Goal: Information Seeking & Learning: Learn about a topic

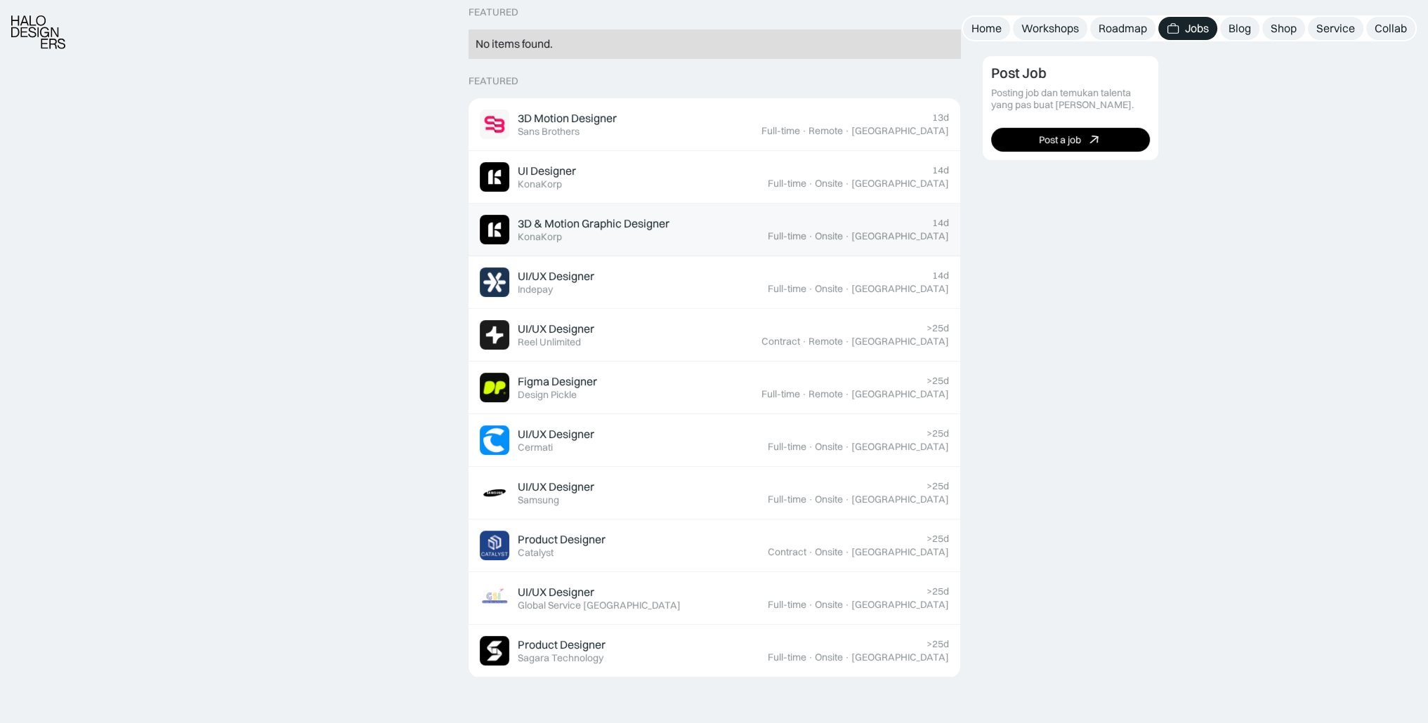
scroll to position [381, 0]
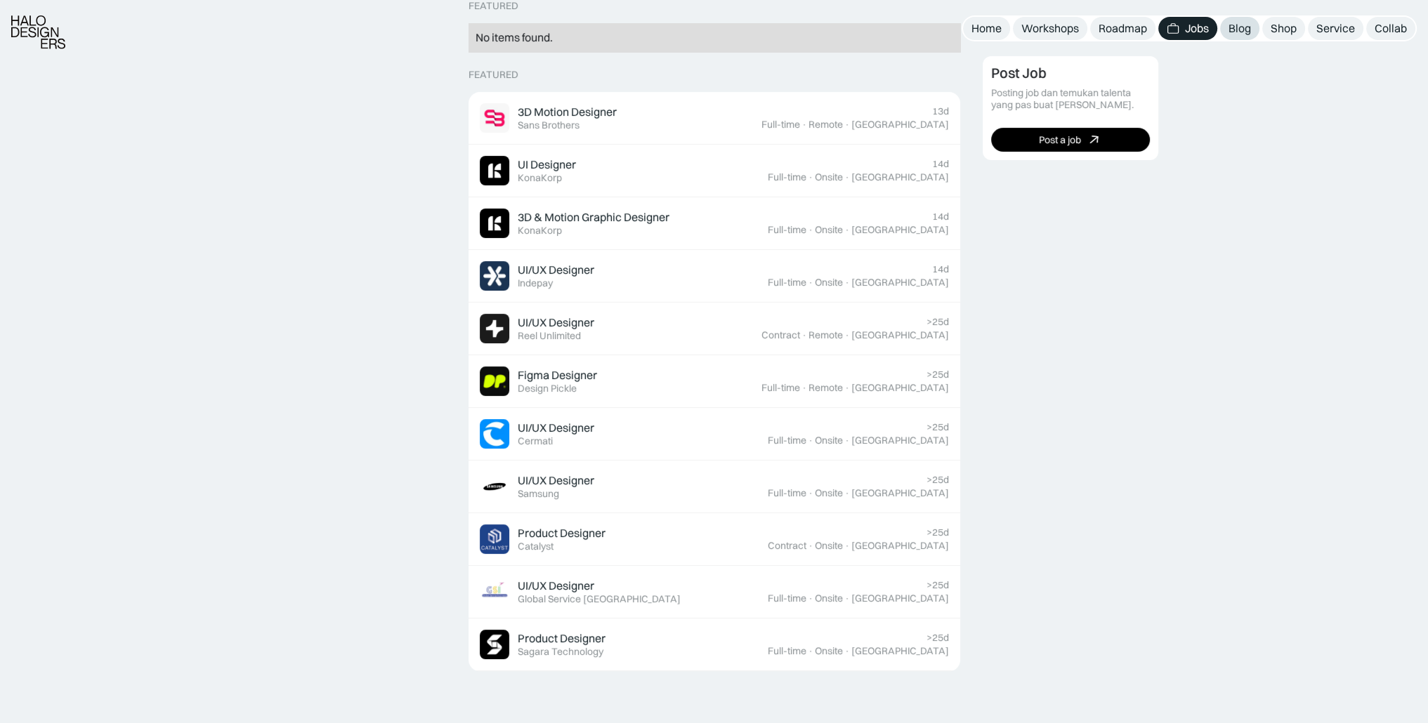
click at [1250, 30] on div "Blog" at bounding box center [1239, 28] width 22 height 15
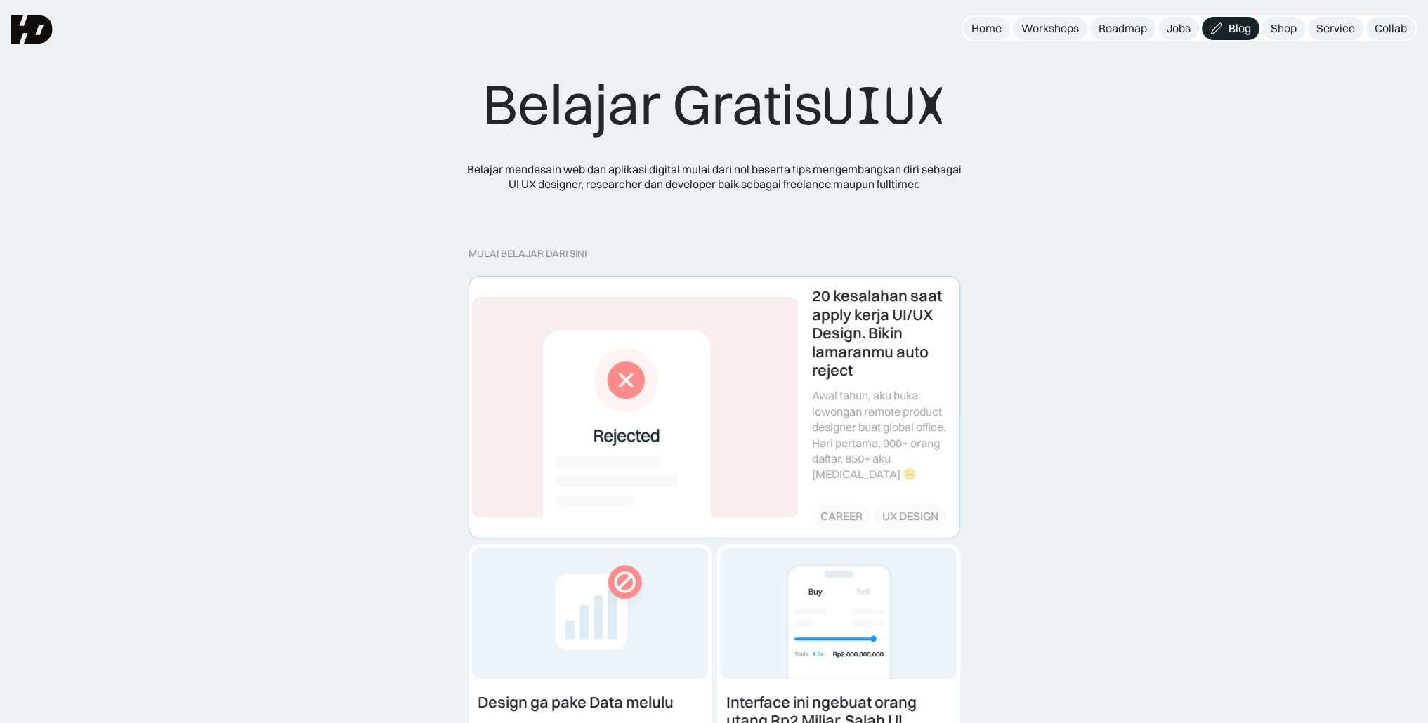
click at [856, 315] on link at bounding box center [714, 407] width 490 height 261
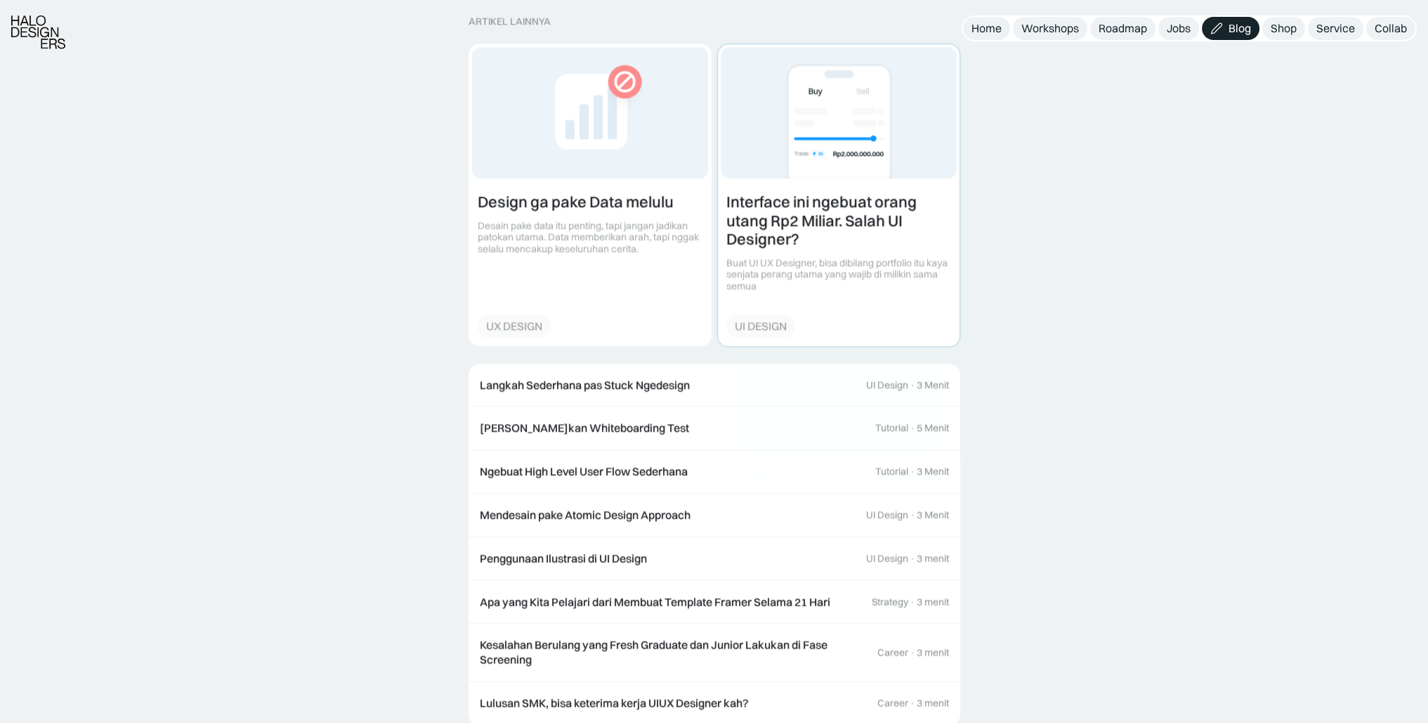
scroll to position [2337, 0]
click at [831, 363] on link "Langkah Sederhana pas Stuck Ngedesign UI Design · 3 Menit" at bounding box center [714, 385] width 492 height 44
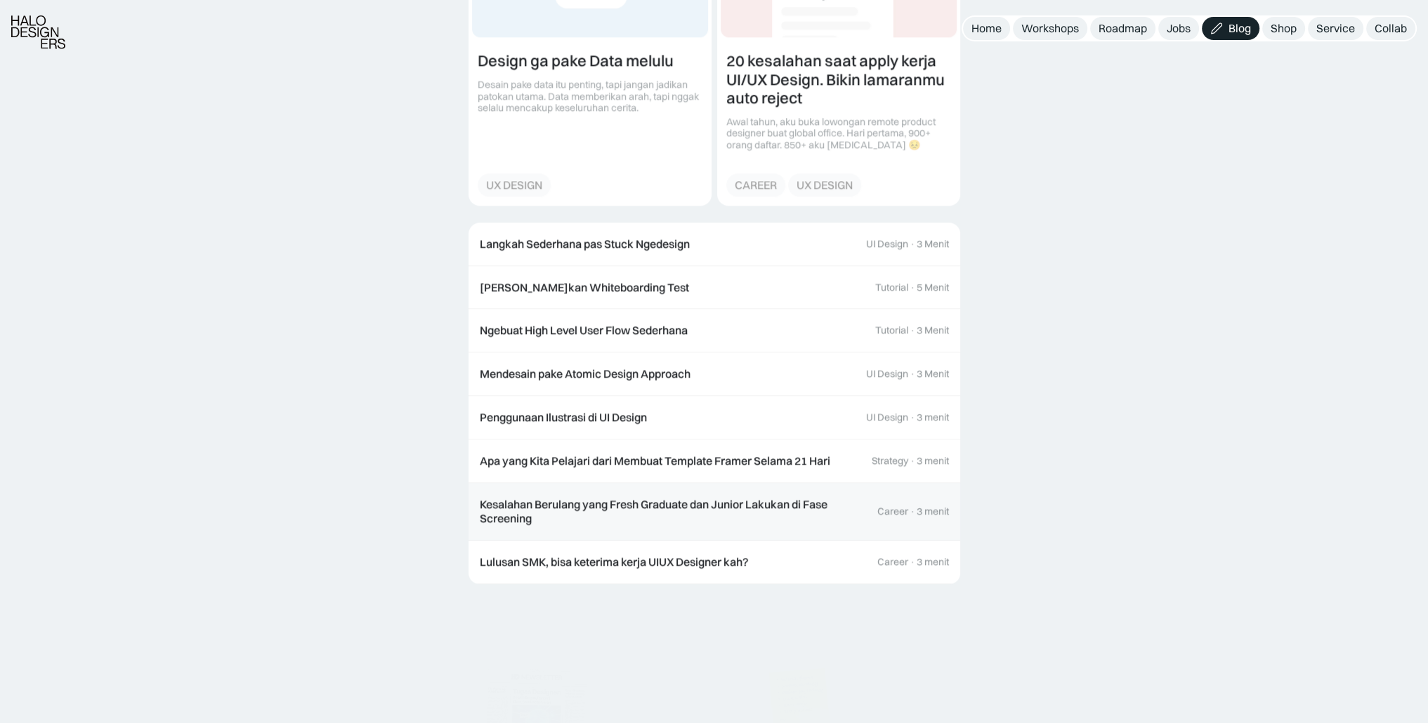
scroll to position [1949, 0]
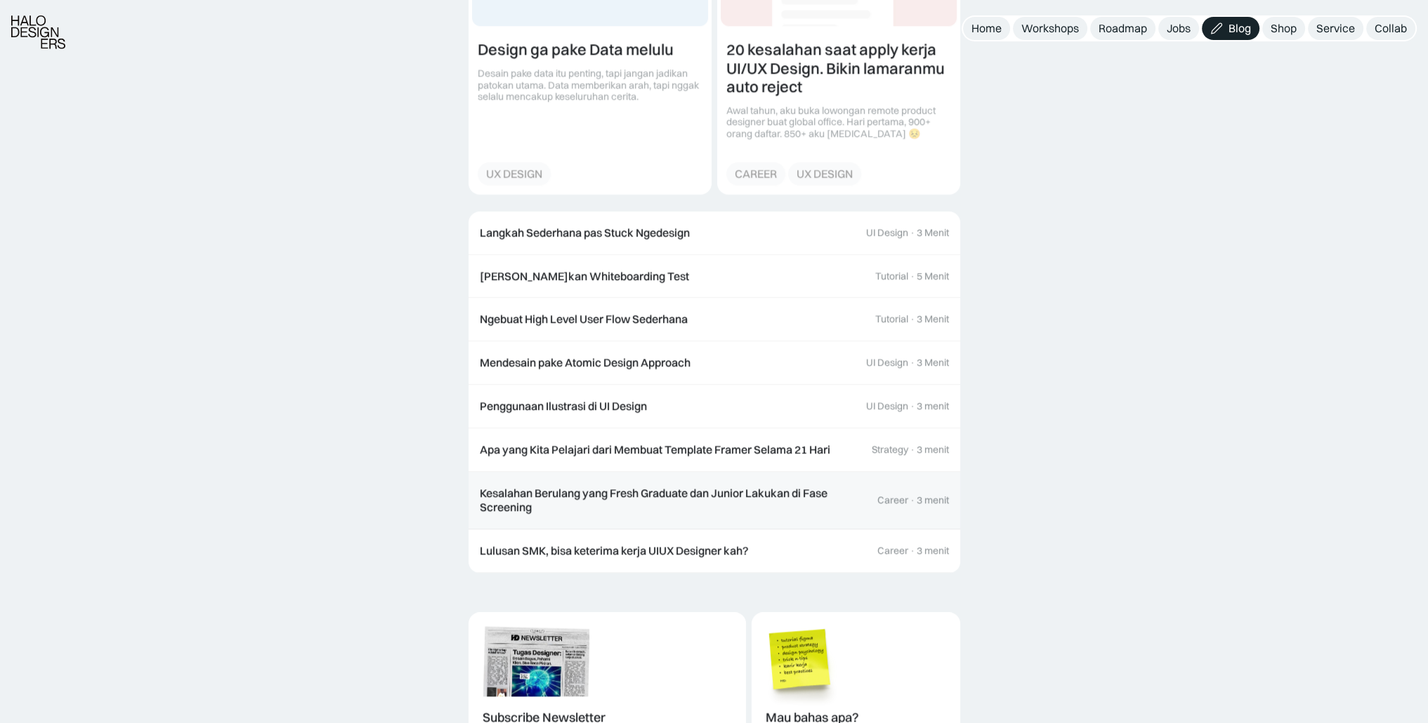
click at [801, 488] on div "Kesalahan Berulang yang Fresh Graduate dan Junior Lakukan di Fase Screening" at bounding box center [671, 500] width 383 height 29
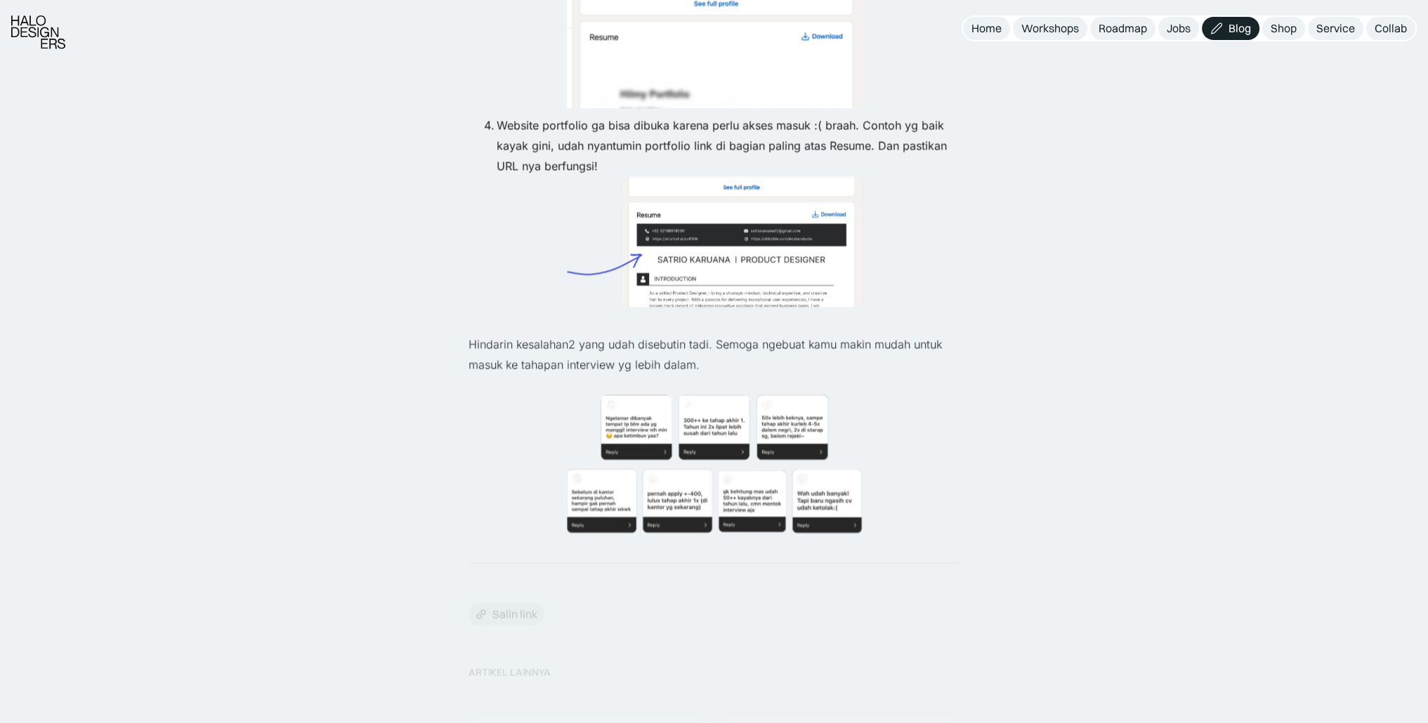
scroll to position [3213, 0]
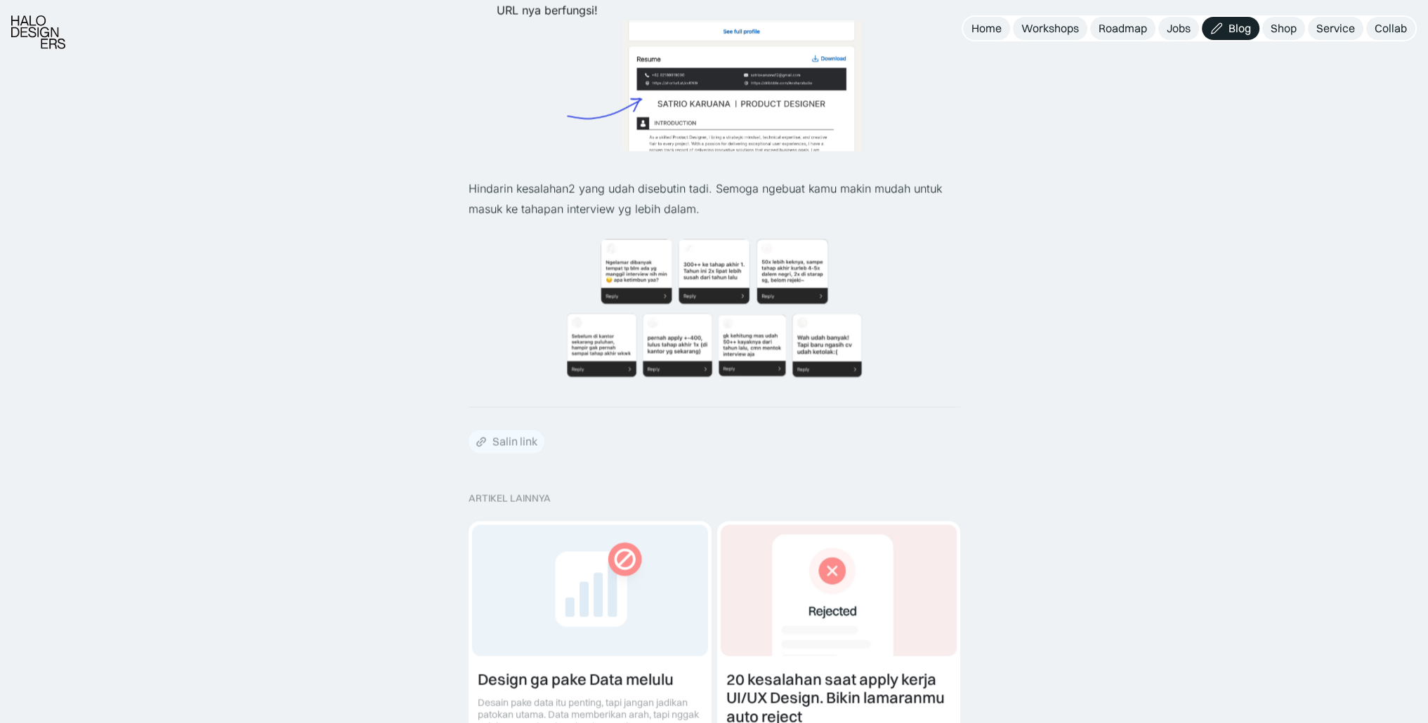
click at [509, 430] on div "Salin link" at bounding box center [506, 441] width 76 height 23
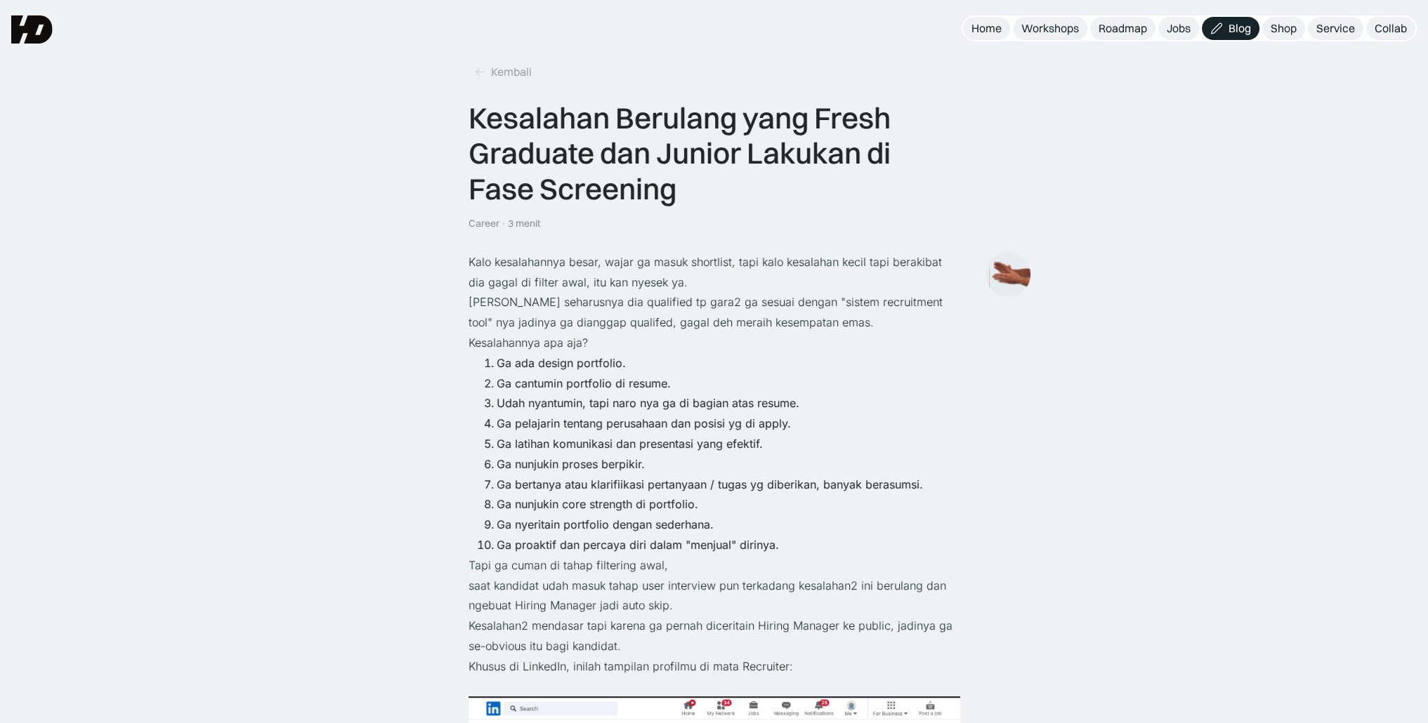
scroll to position [0, 0]
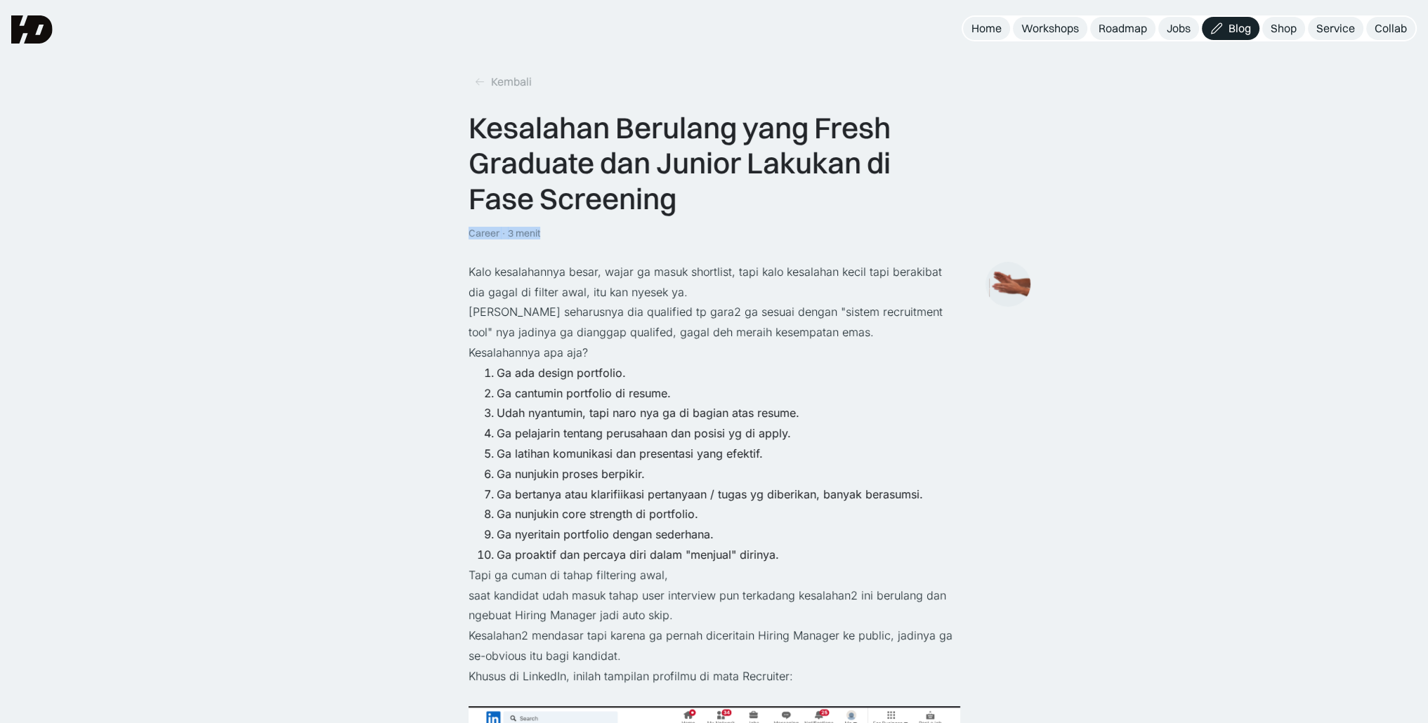
drag, startPoint x: 539, startPoint y: 233, endPoint x: 447, endPoint y: 235, distance: 92.7
click at [651, 208] on div "Kesalahan Berulang yang Fresh Graduate dan Junior Lakukan di Fase Screening" at bounding box center [714, 163] width 492 height 106
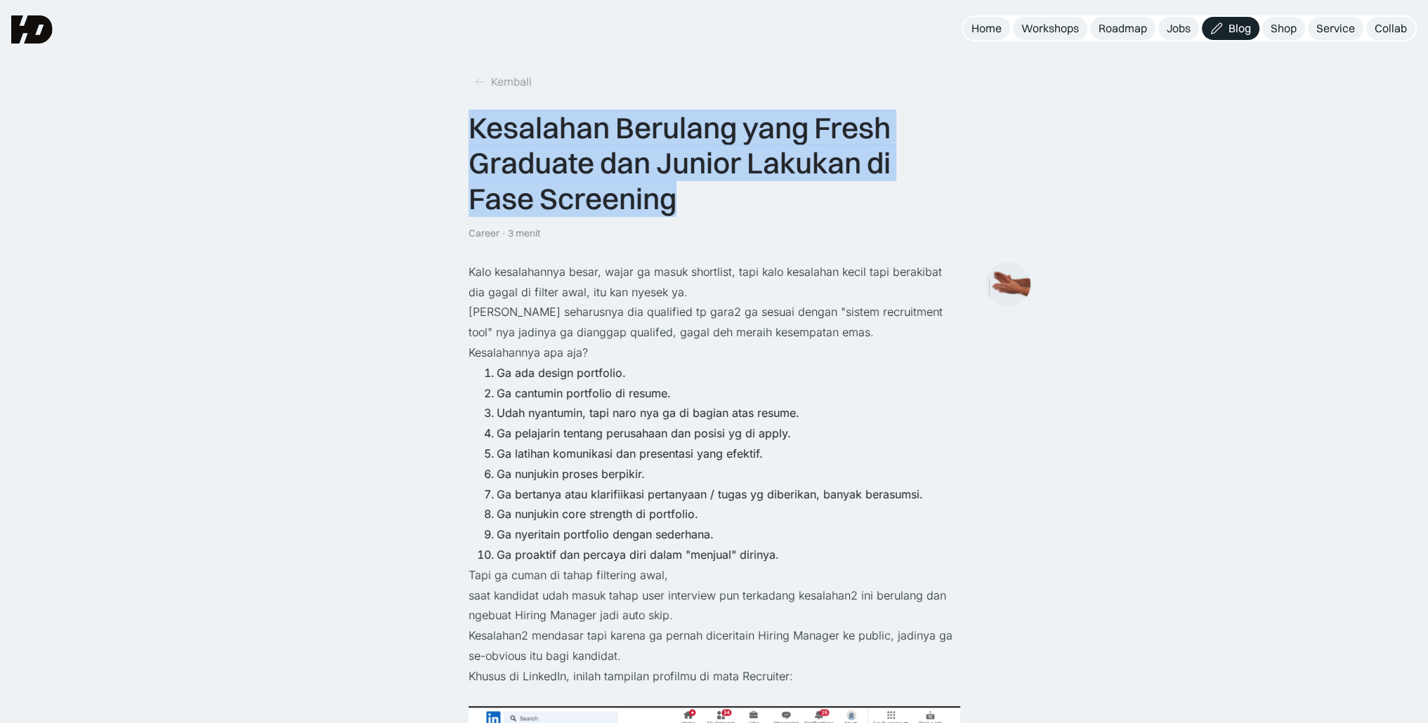
drag, startPoint x: 677, startPoint y: 201, endPoint x: 450, endPoint y: 122, distance: 241.0
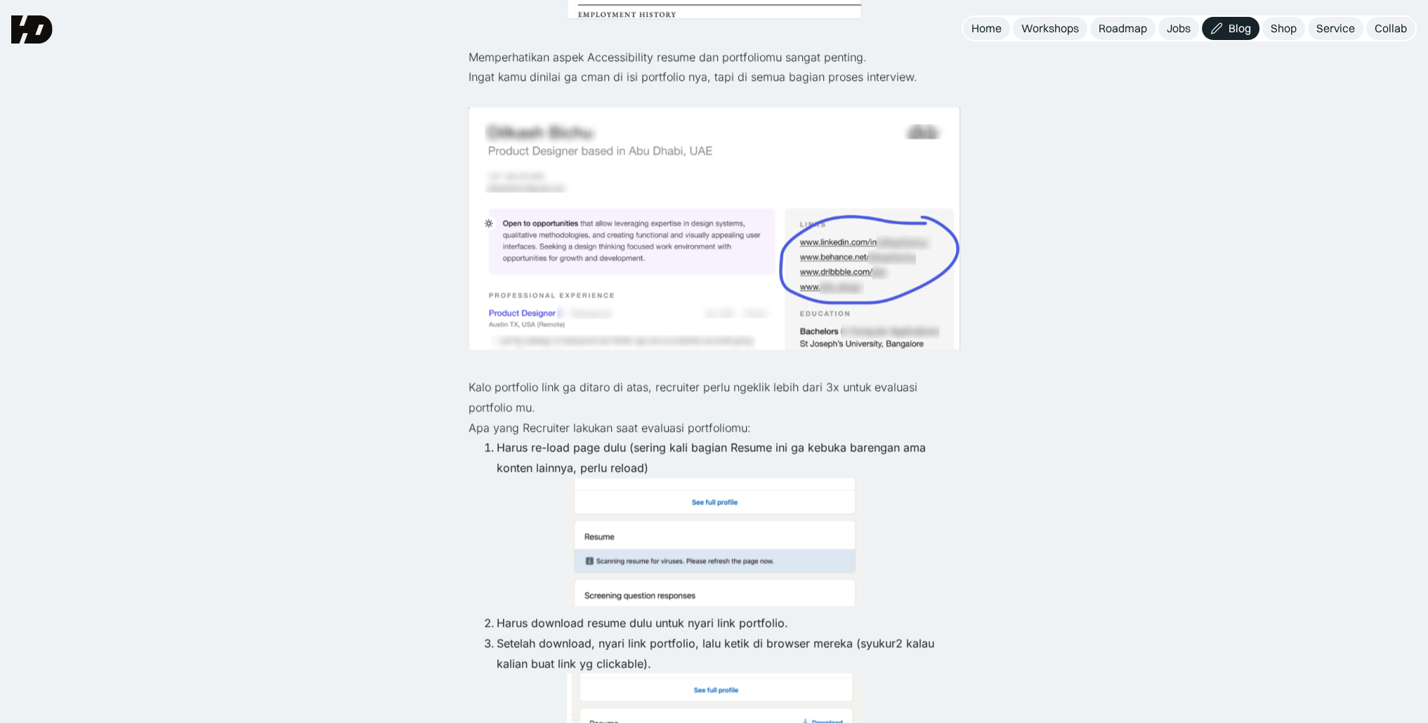
scroll to position [2398, 0]
